Goal: Information Seeking & Learning: Learn about a topic

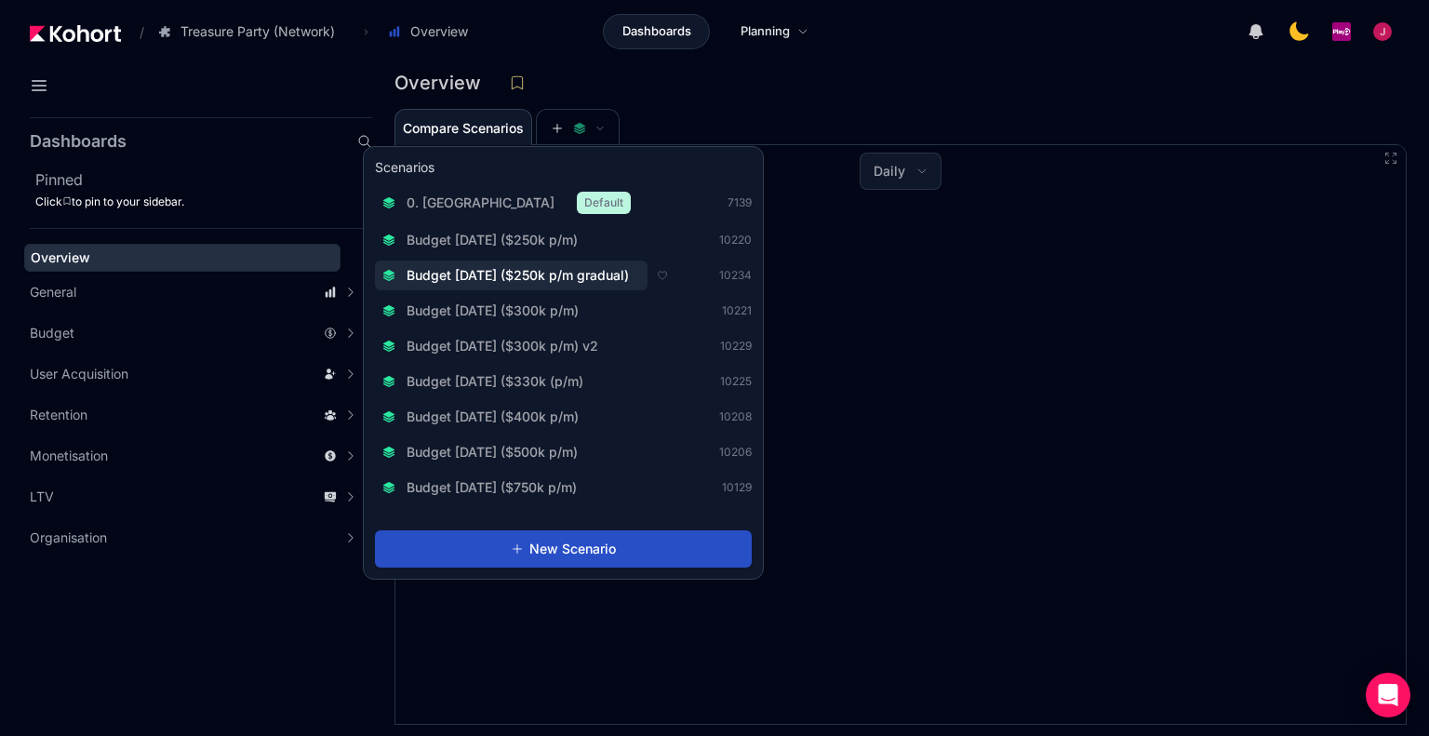
click at [607, 275] on span "Budget [DATE] ($250k p/m gradual)" at bounding box center [518, 275] width 222 height 19
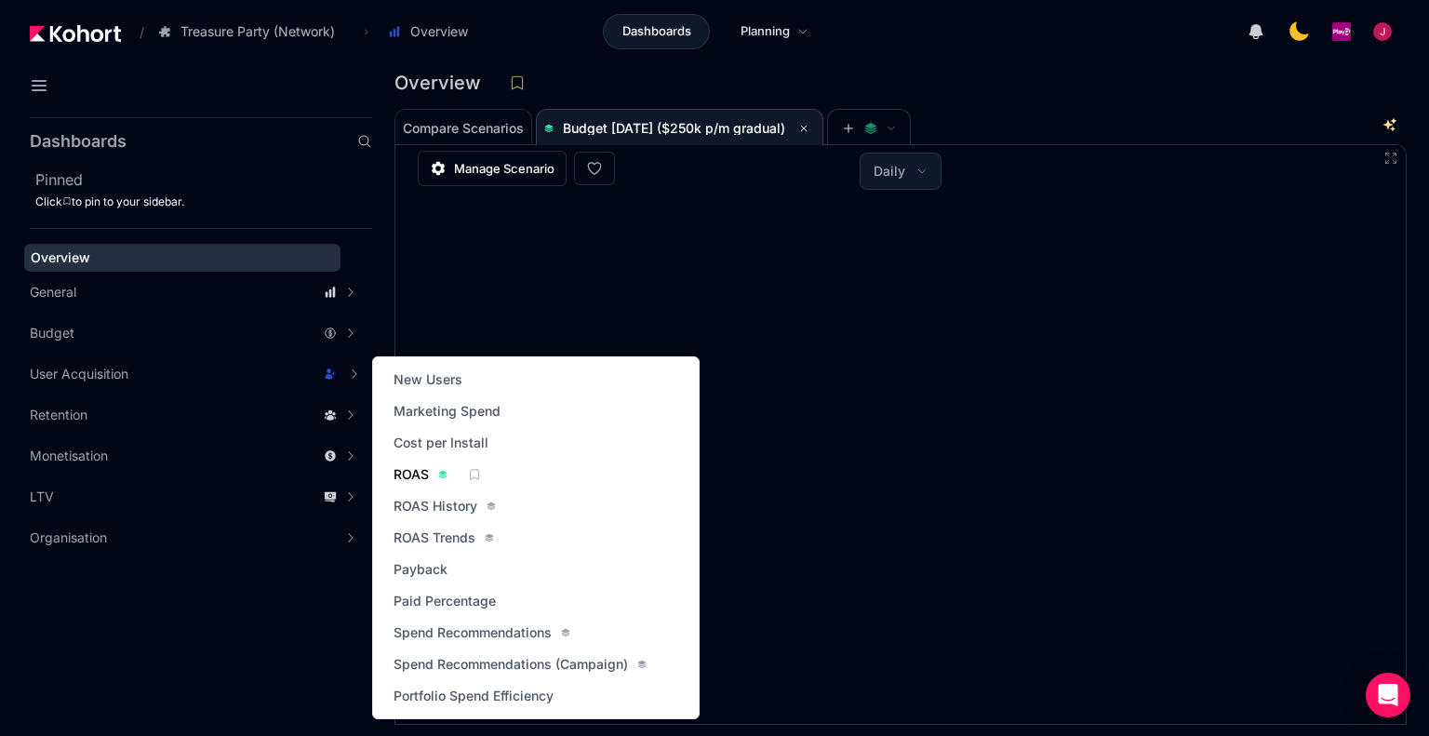
click at [415, 479] on span "ROAS" at bounding box center [411, 474] width 35 height 19
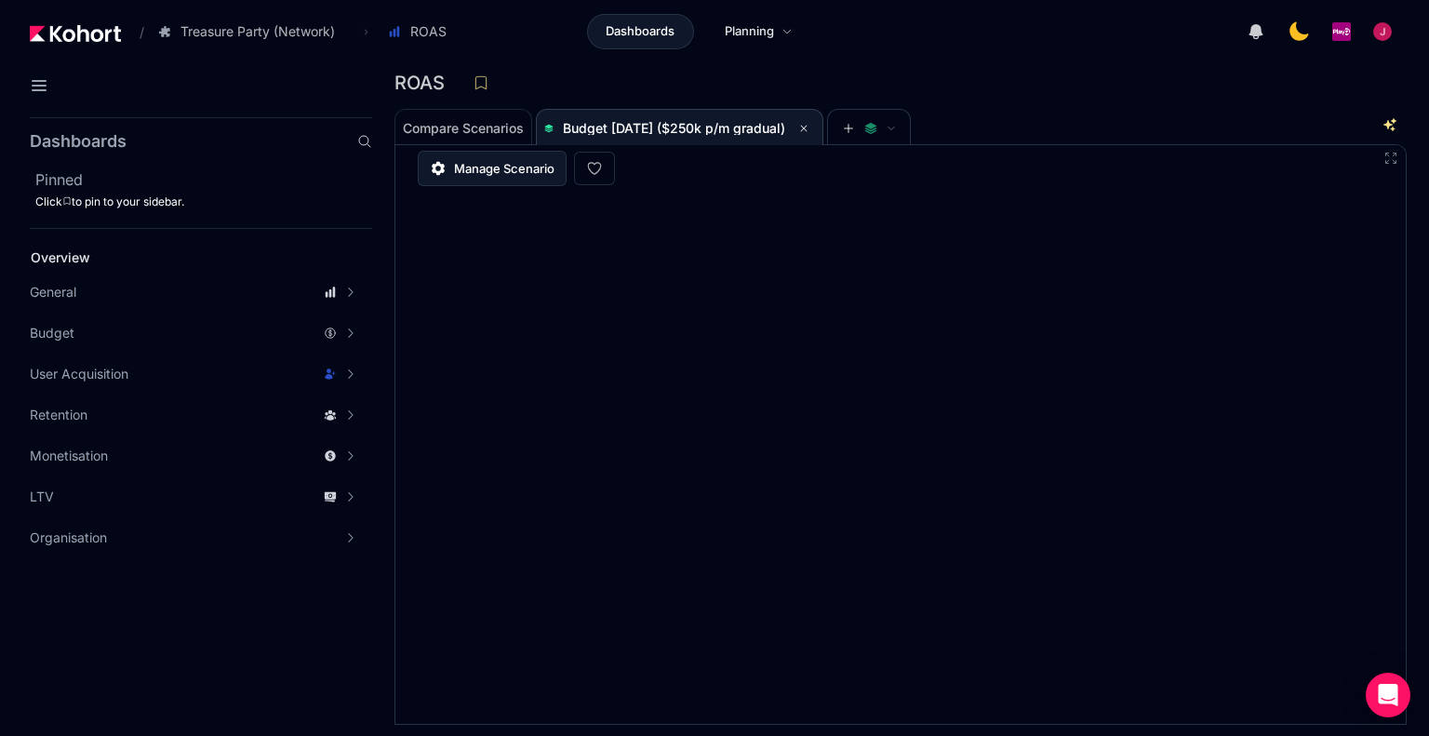
click at [519, 169] on span "Manage Scenario" at bounding box center [504, 168] width 100 height 19
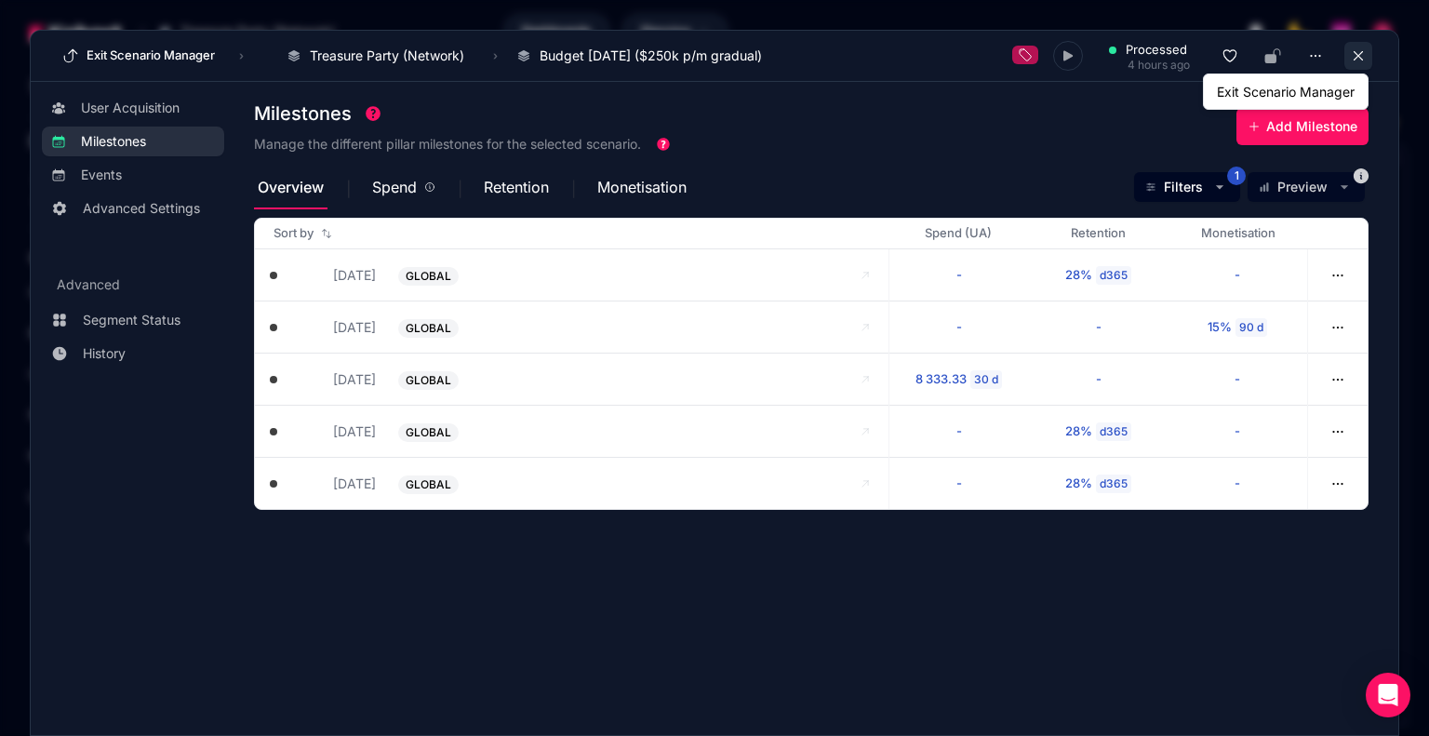
click at [1346, 55] on button at bounding box center [1359, 56] width 28 height 28
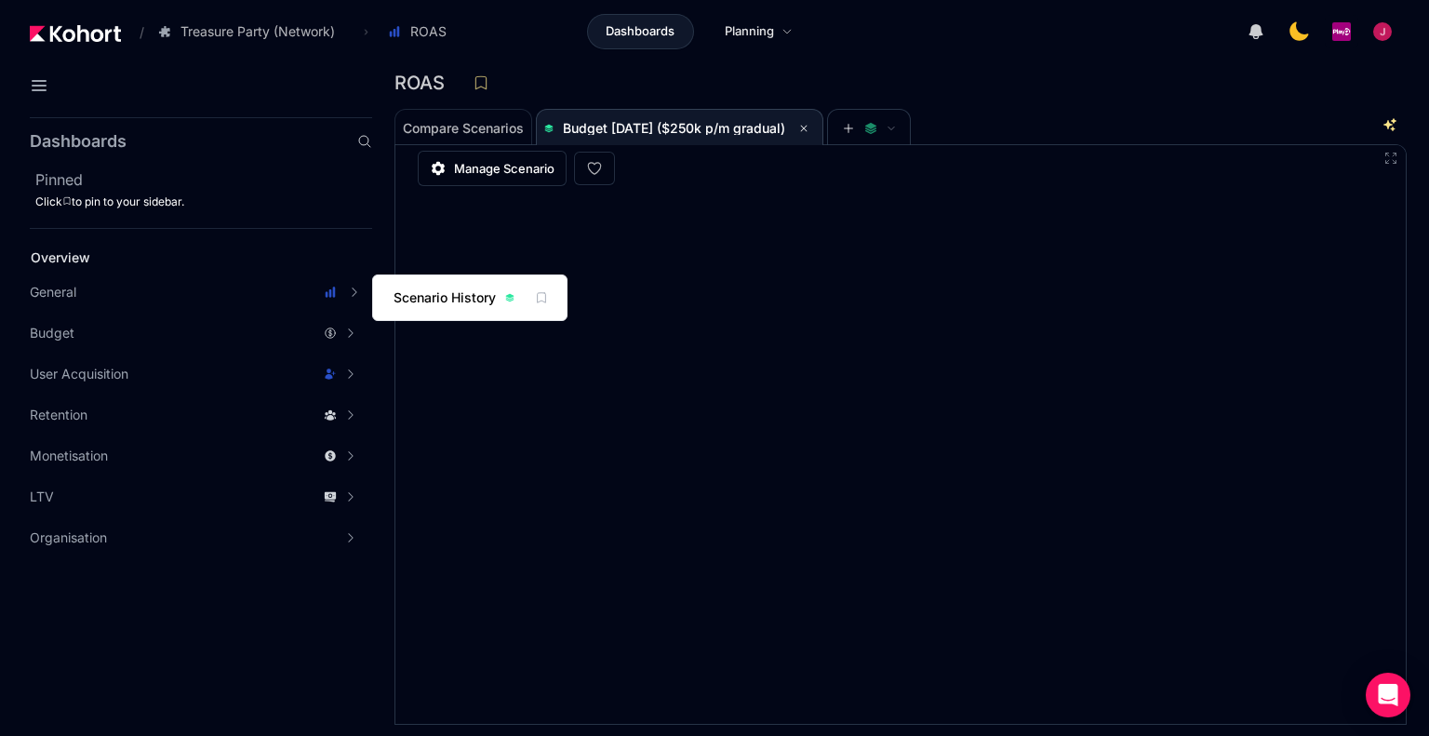
click at [432, 296] on span "Scenario History" at bounding box center [445, 297] width 102 height 19
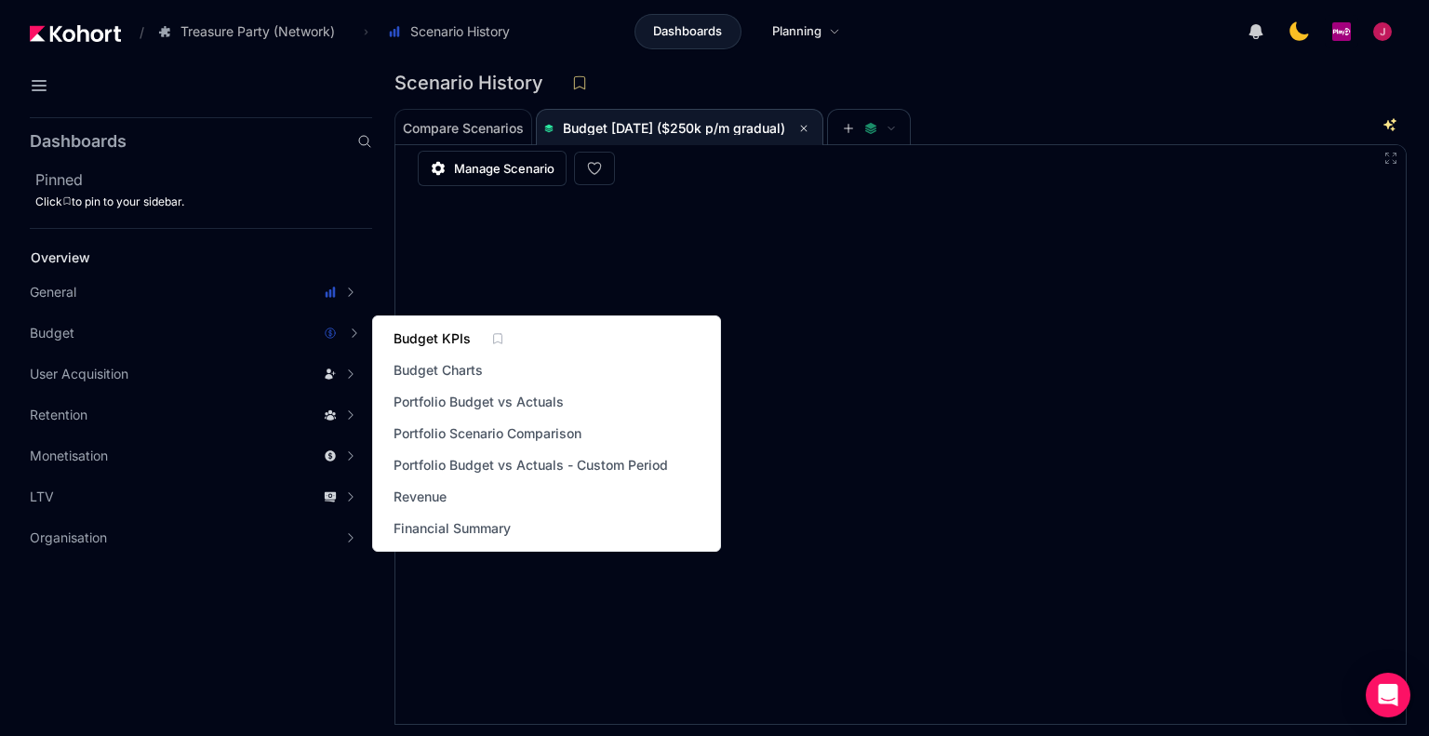
click at [463, 337] on span "Budget KPIs" at bounding box center [432, 338] width 77 height 19
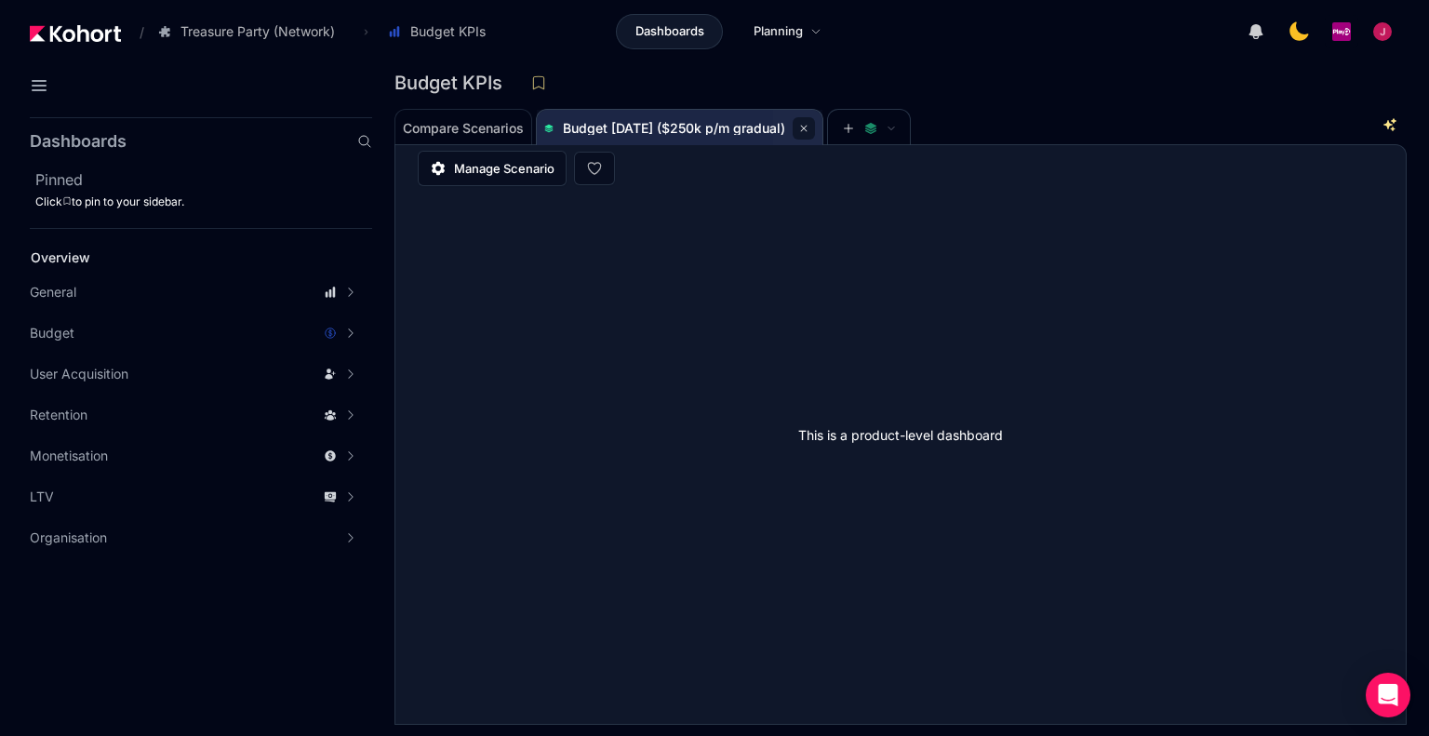
click at [810, 124] on icon at bounding box center [803, 128] width 11 height 11
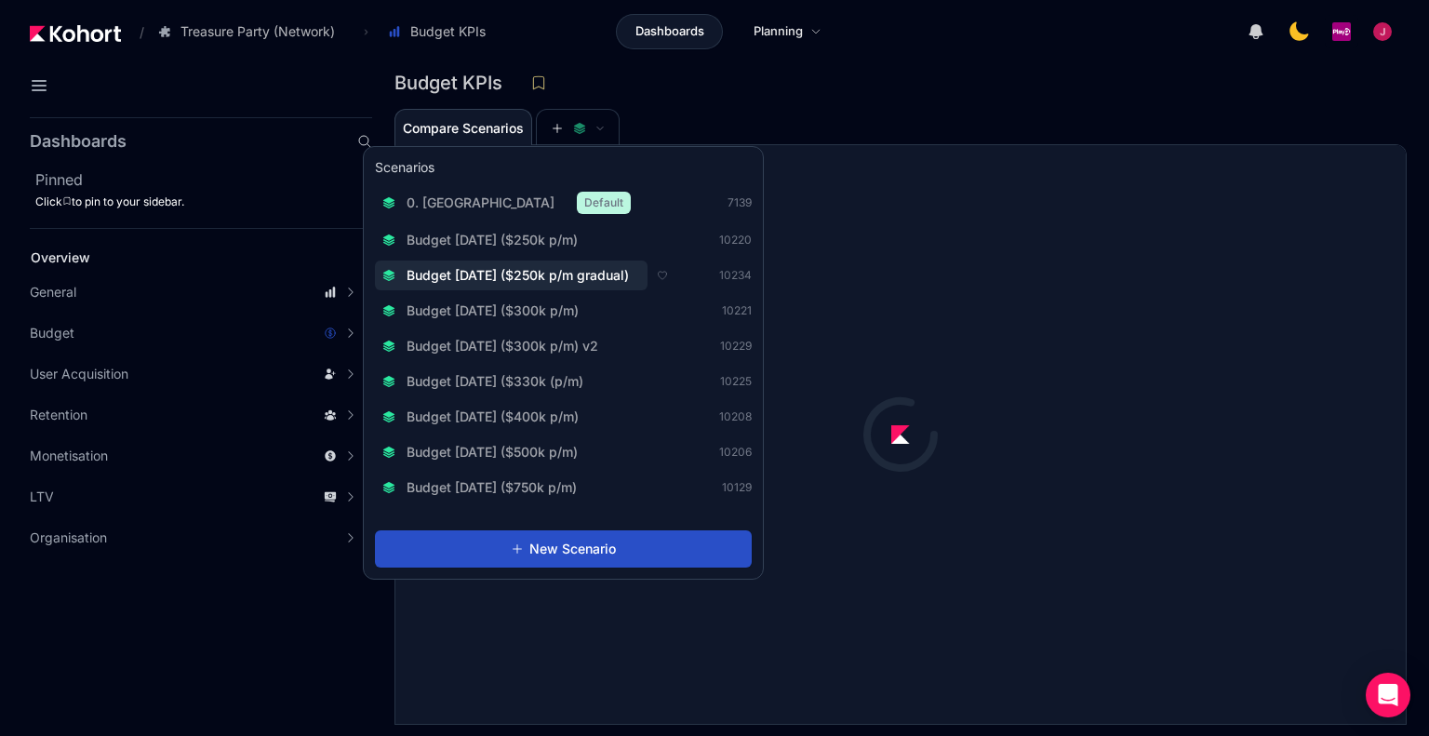
click at [610, 270] on span "Budget [DATE] ($250k p/m gradual)" at bounding box center [518, 275] width 222 height 19
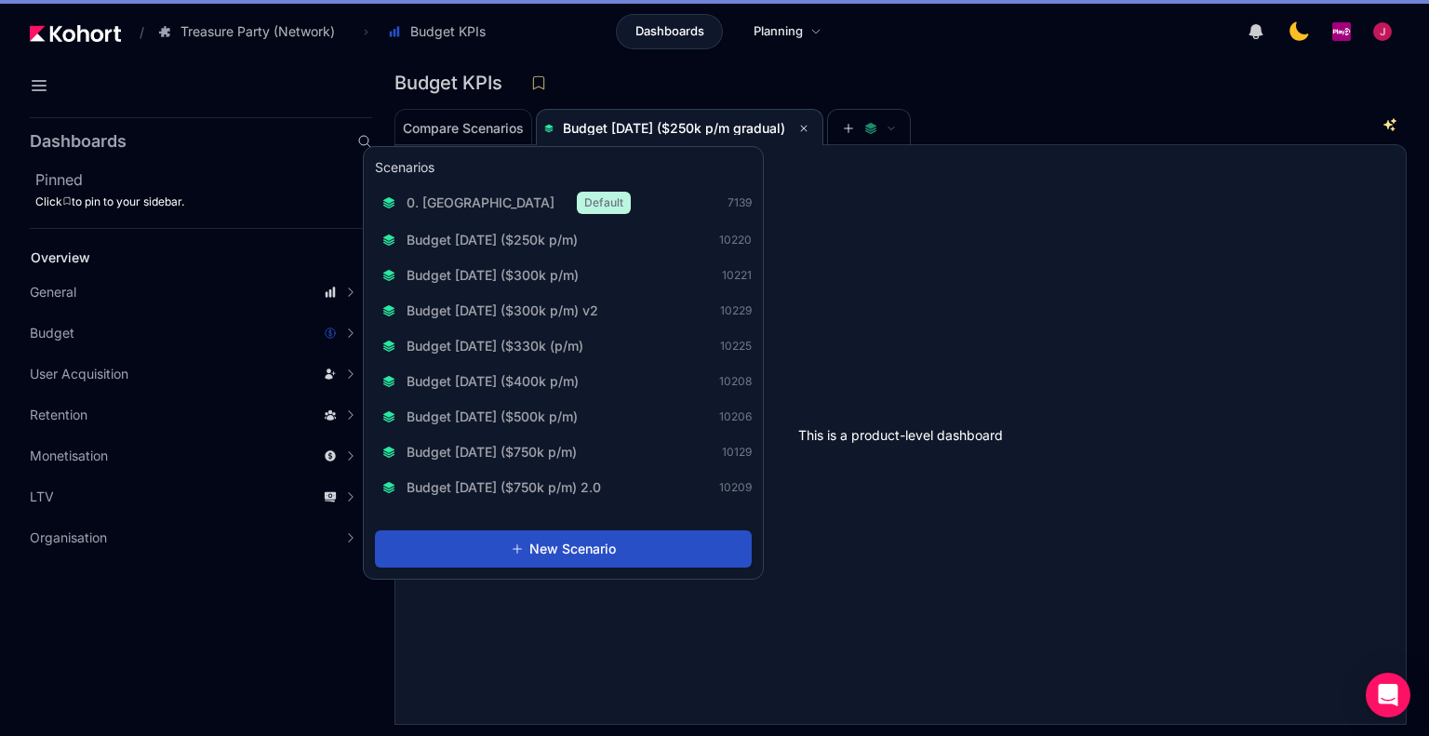
click at [1018, 85] on div "Budget KPIs" at bounding box center [894, 83] width 998 height 28
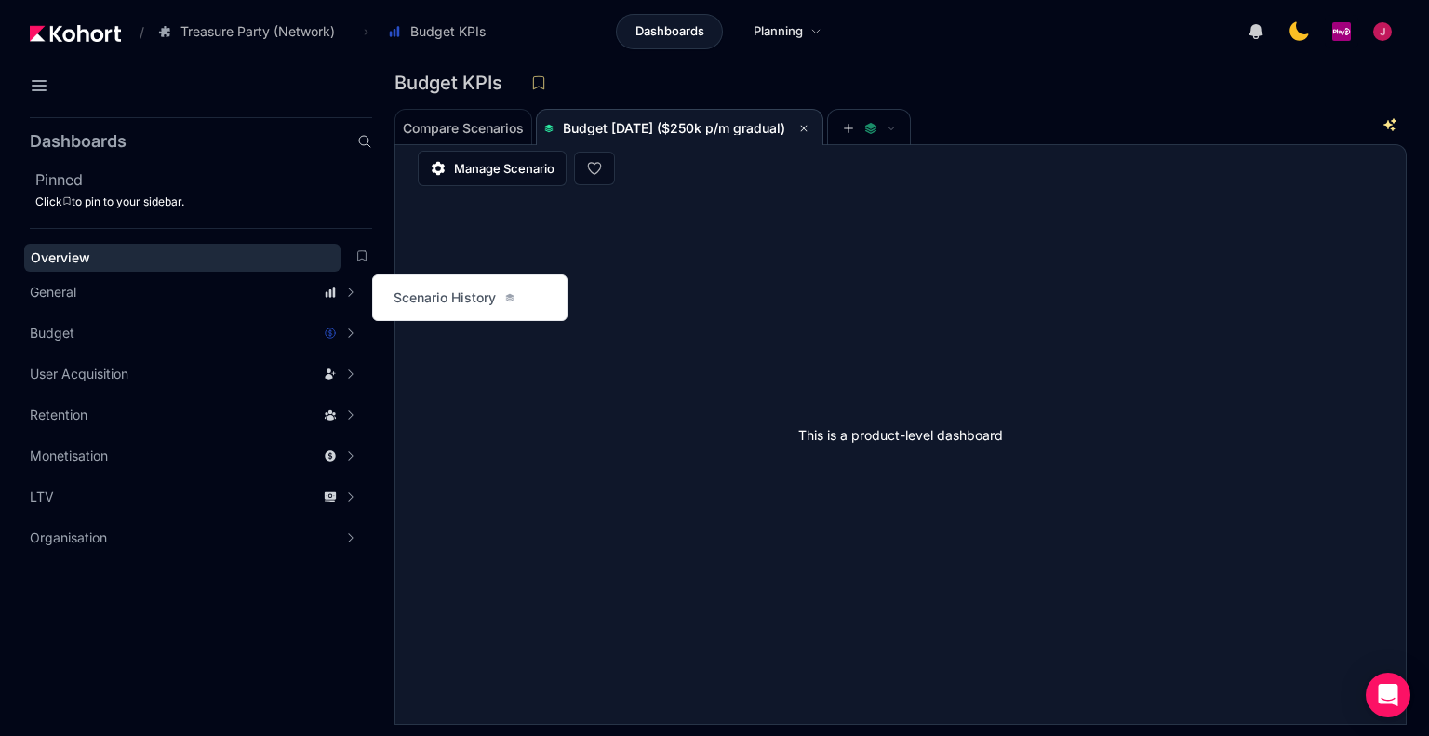
click at [43, 258] on span "Overview" at bounding box center [61, 257] width 60 height 16
